Goal: Task Accomplishment & Management: Complete application form

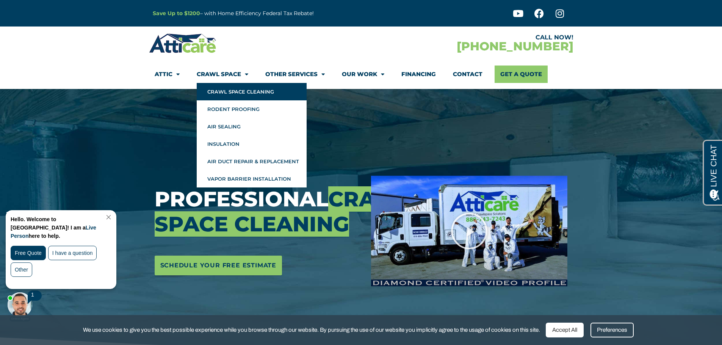
click at [247, 94] on link "Crawl Space Cleaning" at bounding box center [252, 91] width 110 height 17
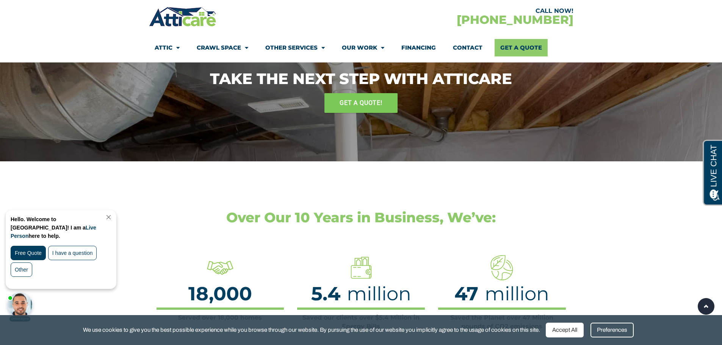
scroll to position [796, 0]
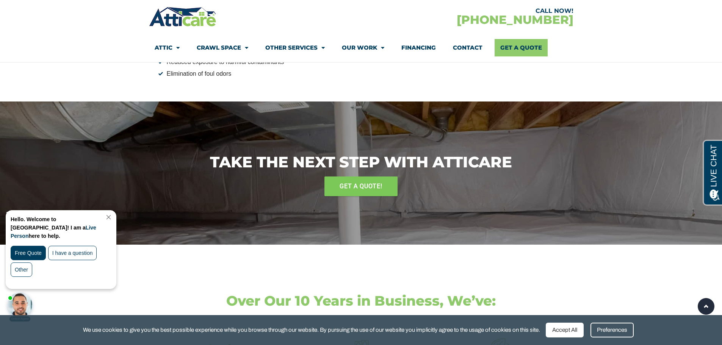
click at [236, 42] on link "Crawl Space" at bounding box center [223, 47] width 52 height 17
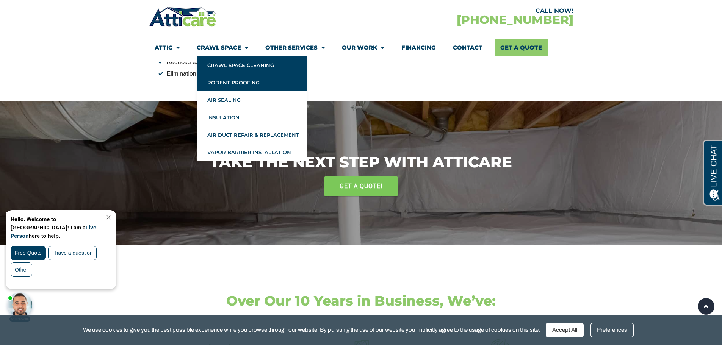
click at [255, 89] on link "Rodent Proofing" at bounding box center [252, 82] width 110 height 17
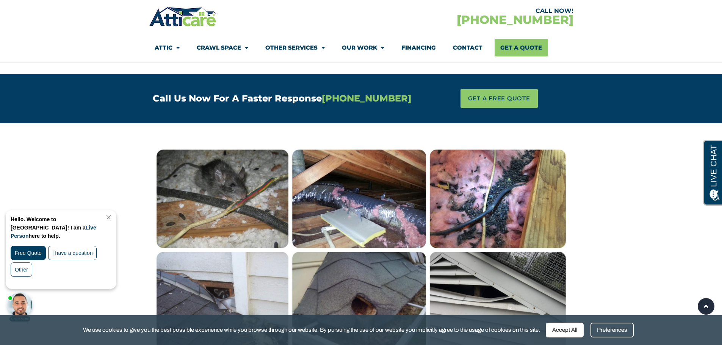
scroll to position [417, 0]
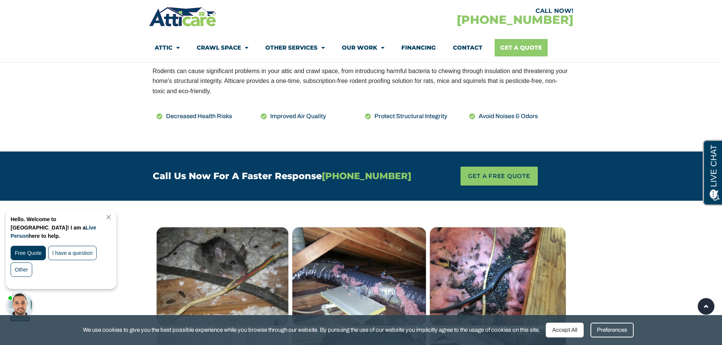
click at [522, 52] on link "Get A Quote" at bounding box center [520, 47] width 53 height 17
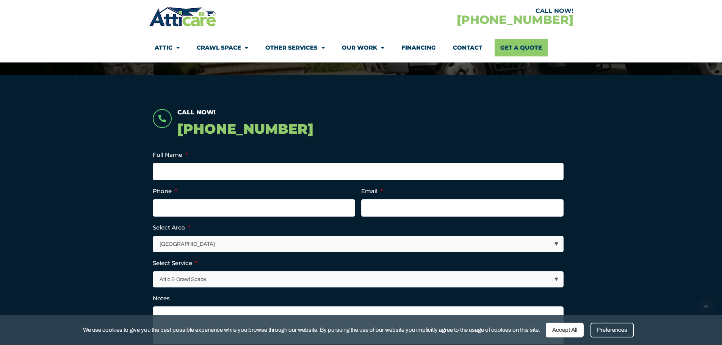
scroll to position [189, 0]
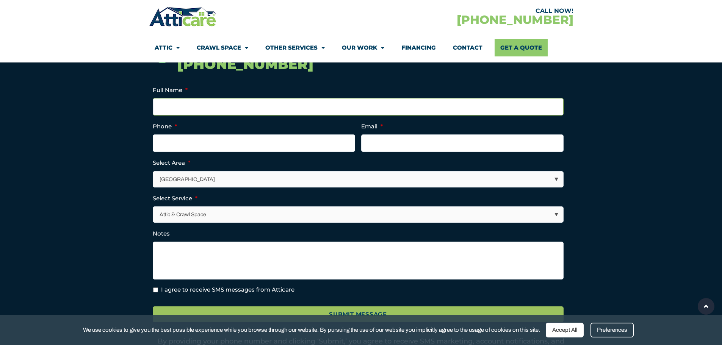
click at [211, 110] on input "Full Name *" at bounding box center [358, 106] width 411 height 17
type input "andy garcia"
type input "9255575014"
type input "andy@calljazz.com"
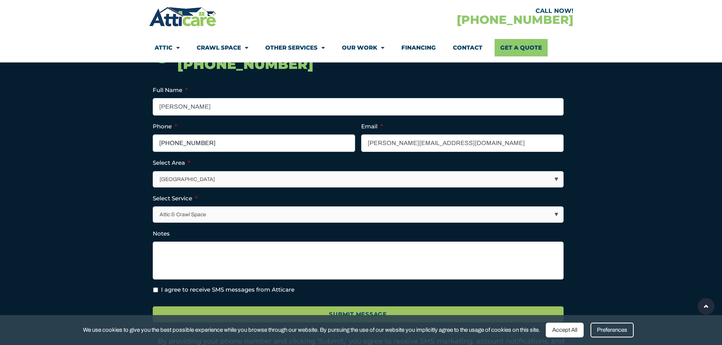
click at [284, 144] on input "(925) 557-5014" at bounding box center [254, 143] width 202 height 17
type input "(925) 708-3104"
click at [466, 143] on input "andy@calljazz.com" at bounding box center [462, 143] width 202 height 17
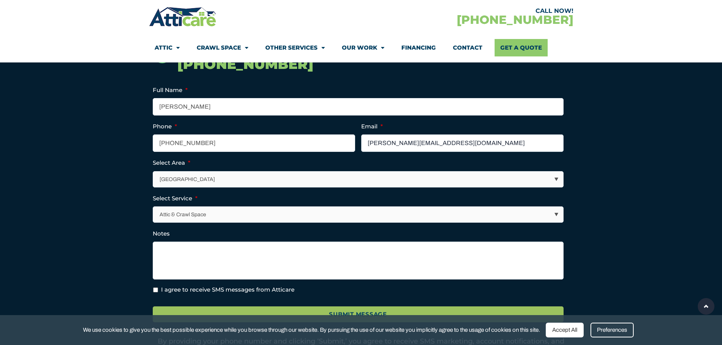
click at [466, 143] on input "andy@calljazz.com" at bounding box center [462, 143] width 202 height 17
type input "a4ndy117@gmail.com"
click at [370, 172] on select "Los Angeles Area San Francisco Bay Area New Jersey / New York Area Other Areas" at bounding box center [358, 180] width 410 height 16
select select "[GEOGRAPHIC_DATA]"
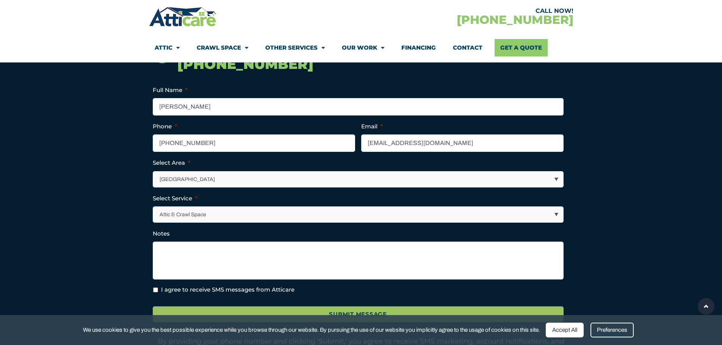
click at [153, 172] on select "Los Angeles Area San Francisco Bay Area New Jersey / New York Area Other Areas" at bounding box center [358, 180] width 410 height 16
click at [195, 216] on select "Attic & Crawl Space Insulation Roofing Solar Energy Other Services" at bounding box center [358, 215] width 410 height 16
click at [153, 207] on select "Attic & Crawl Space Insulation Roofing Solar Energy Other Services" at bounding box center [358, 215] width 410 height 16
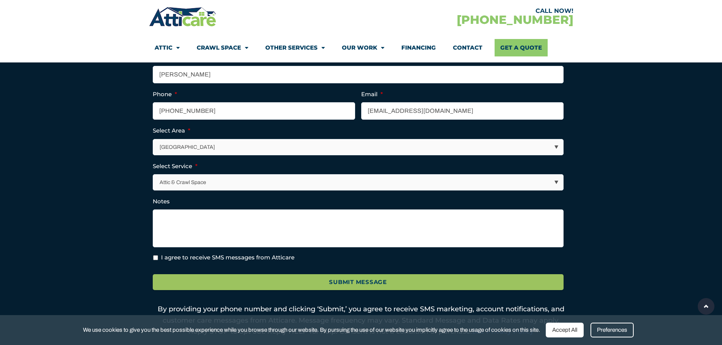
scroll to position [265, 0]
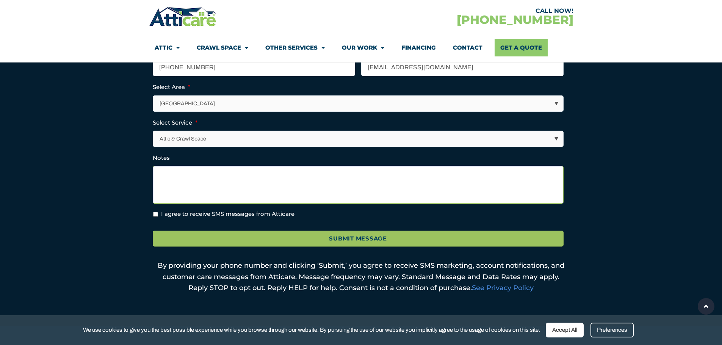
click at [214, 189] on textarea "Notes" at bounding box center [358, 185] width 411 height 38
type textarea "Q"
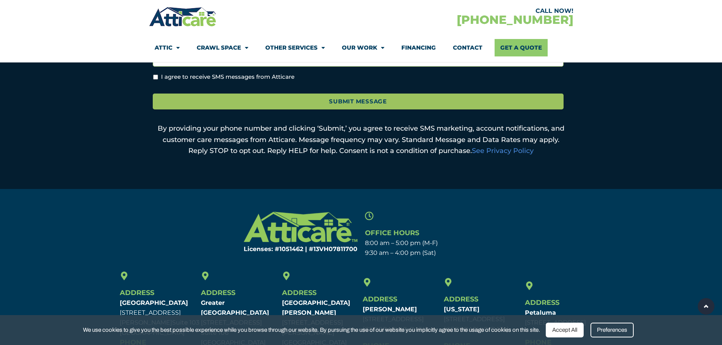
scroll to position [227, 0]
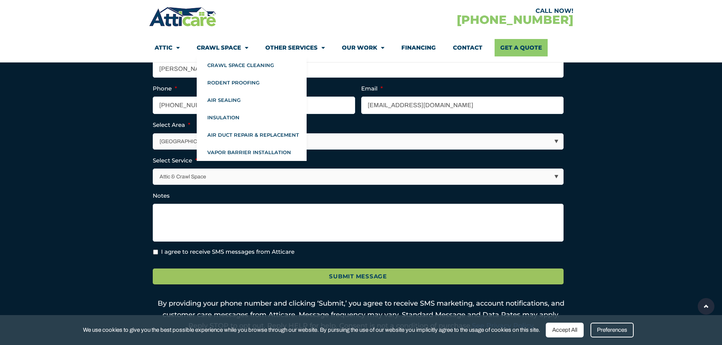
click at [164, 41] on link "Attic" at bounding box center [167, 47] width 25 height 17
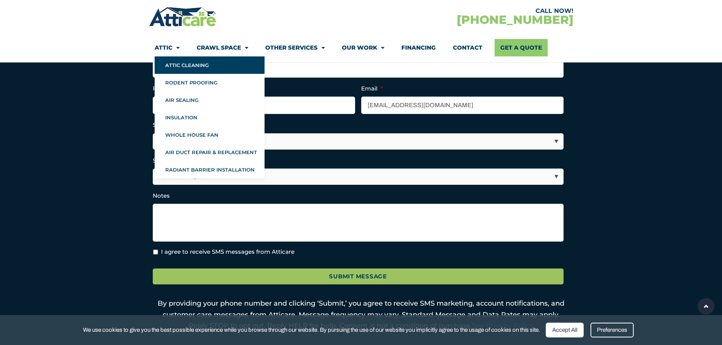
click at [186, 65] on link "Attic Cleaning" at bounding box center [210, 64] width 110 height 17
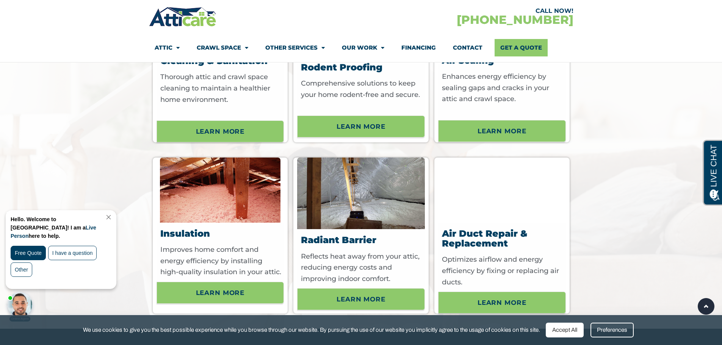
scroll to position [2311, 0]
